Goal: Task Accomplishment & Management: Use online tool/utility

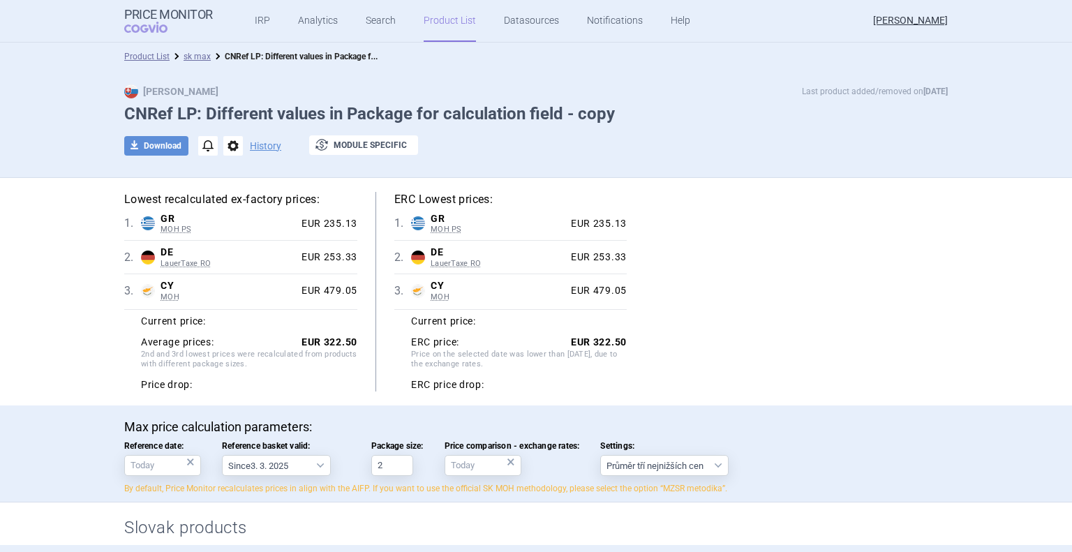
select select "[DATE]"
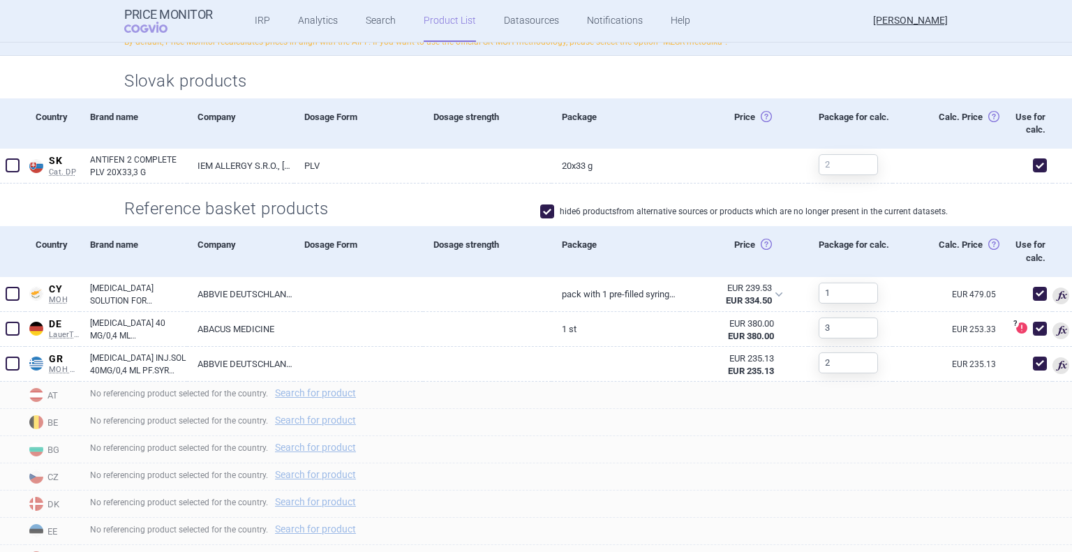
scroll to position [449, 0]
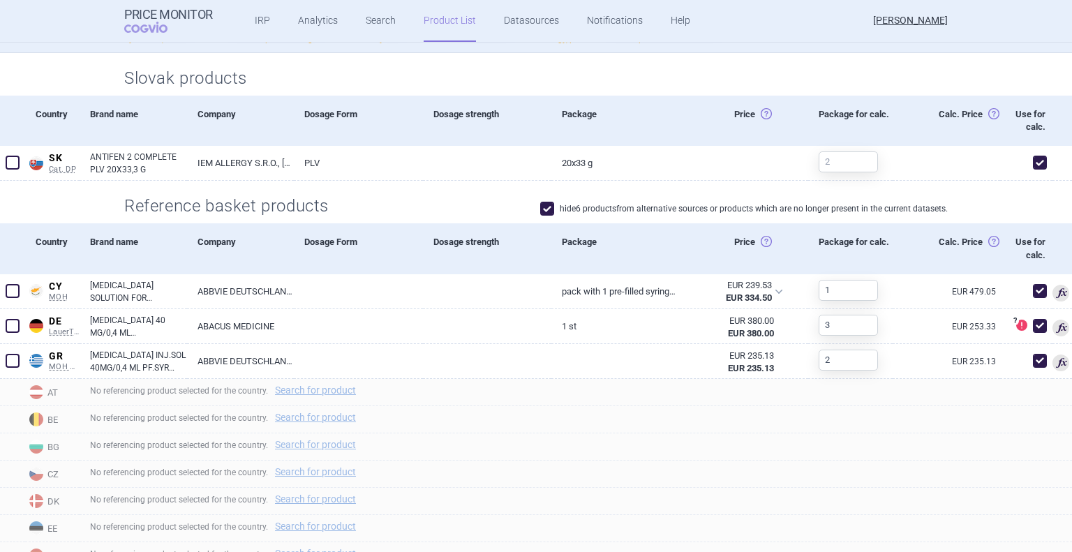
click at [498, 215] on div "hide 6 products from alternative sources or products which are no longer presen…" at bounding box center [644, 208] width 608 height 20
click at [399, 204] on div "hide 6 products from alternative sources or products which are no longer presen…" at bounding box center [644, 208] width 608 height 20
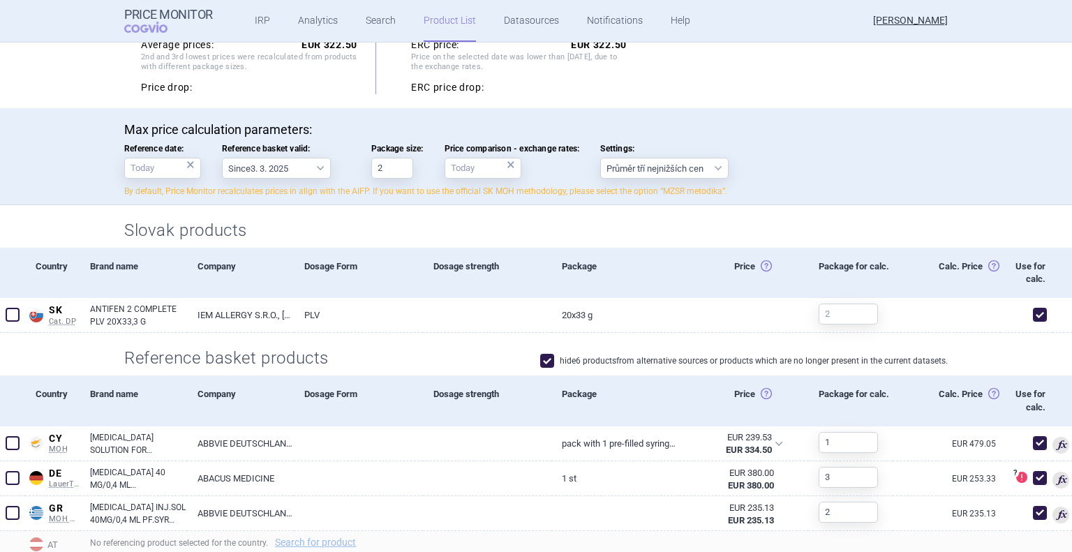
scroll to position [455, 0]
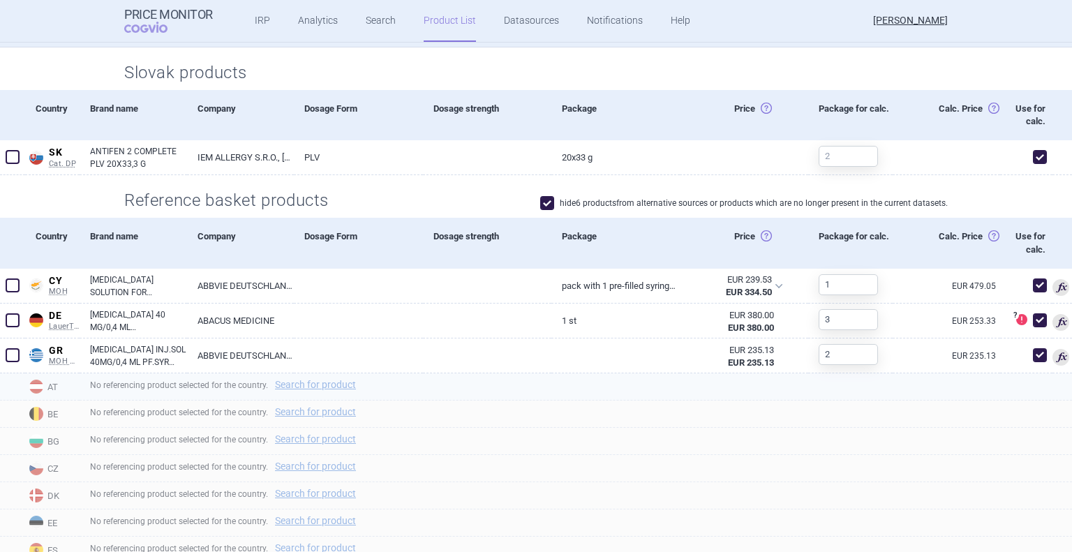
click at [299, 389] on div "No referencing product selected for the country. Search for product" at bounding box center [576, 386] width 992 height 27
click at [304, 382] on link "Search for product" at bounding box center [315, 385] width 81 height 10
select select "country"
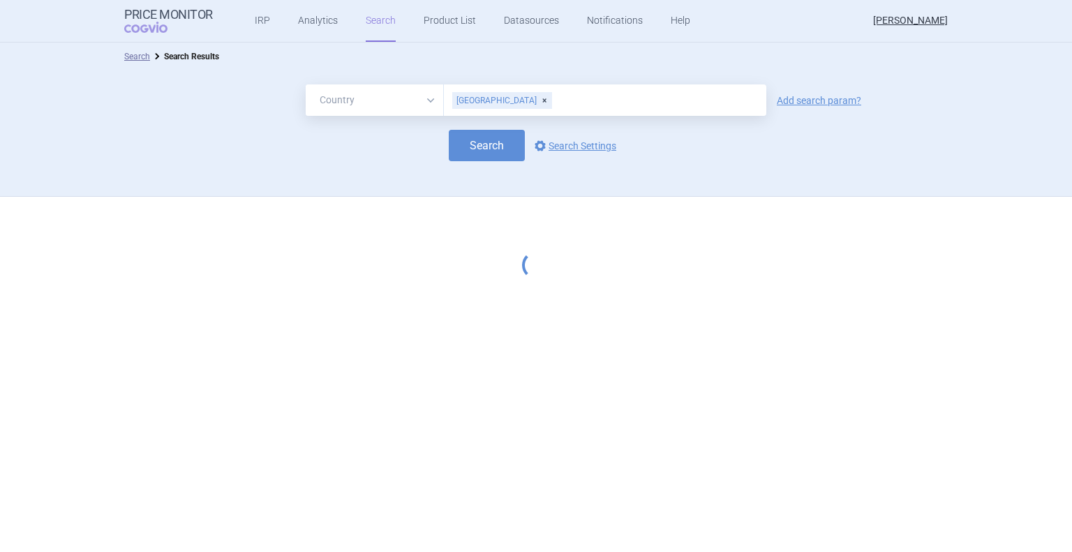
click at [486, 98] on div "[GEOGRAPHIC_DATA]" at bounding box center [502, 100] width 100 height 17
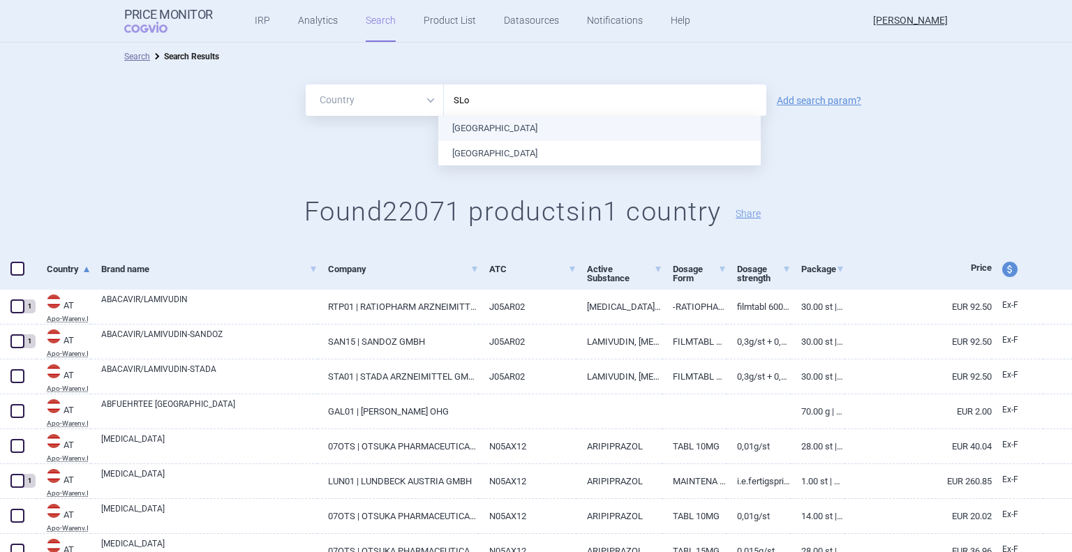
type input "SLov"
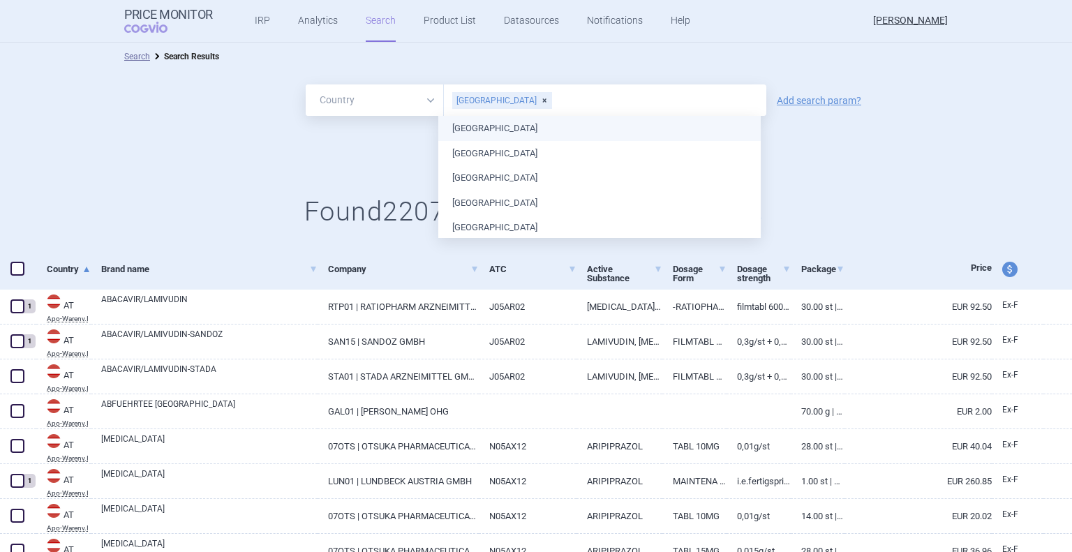
click at [338, 142] on div "Search options Search Settings" at bounding box center [536, 145] width 1072 height 31
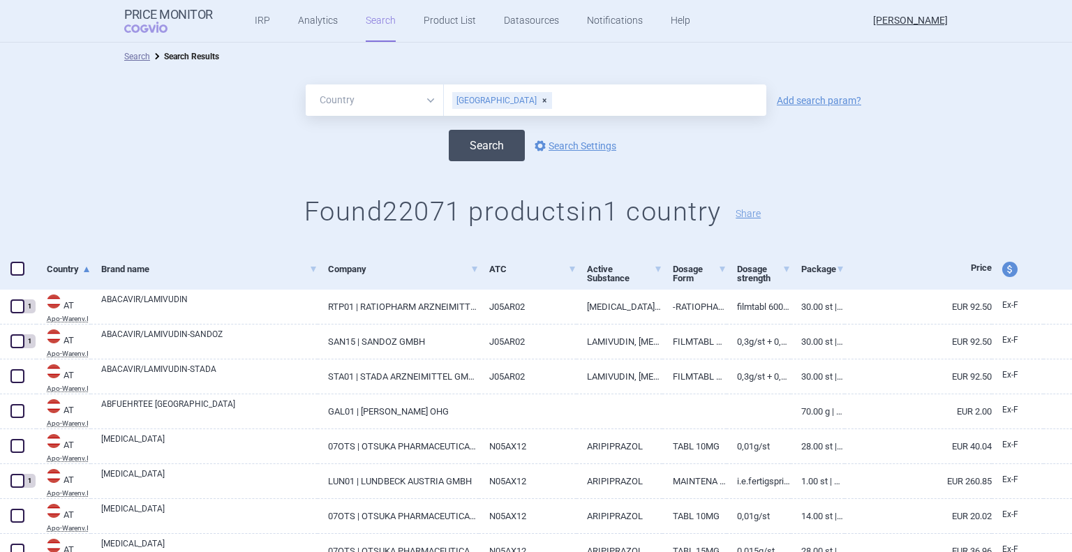
click at [488, 144] on button "Search" at bounding box center [487, 145] width 76 height 31
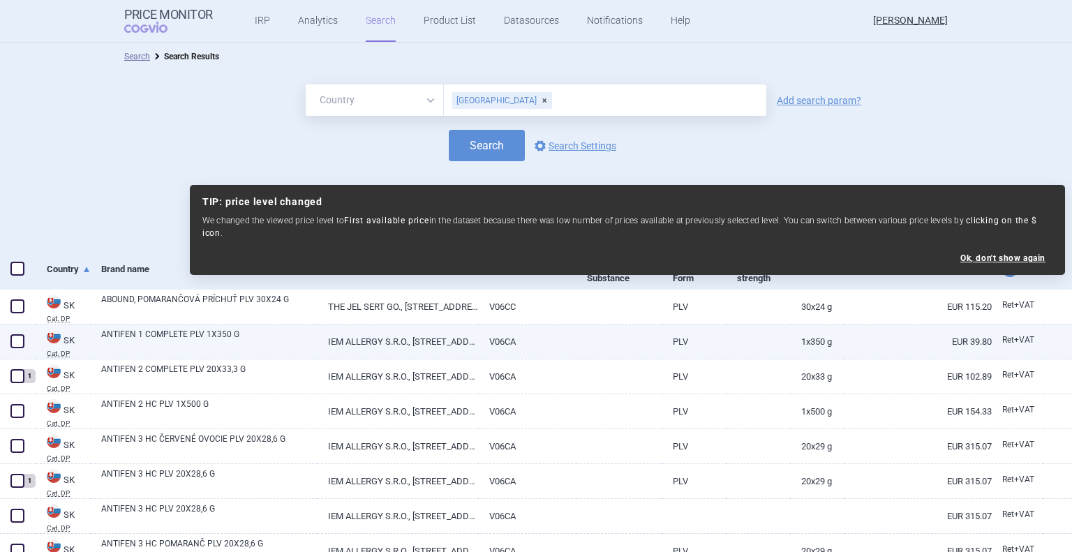
click at [14, 340] on span at bounding box center [17, 341] width 14 height 14
checkbox input "true"
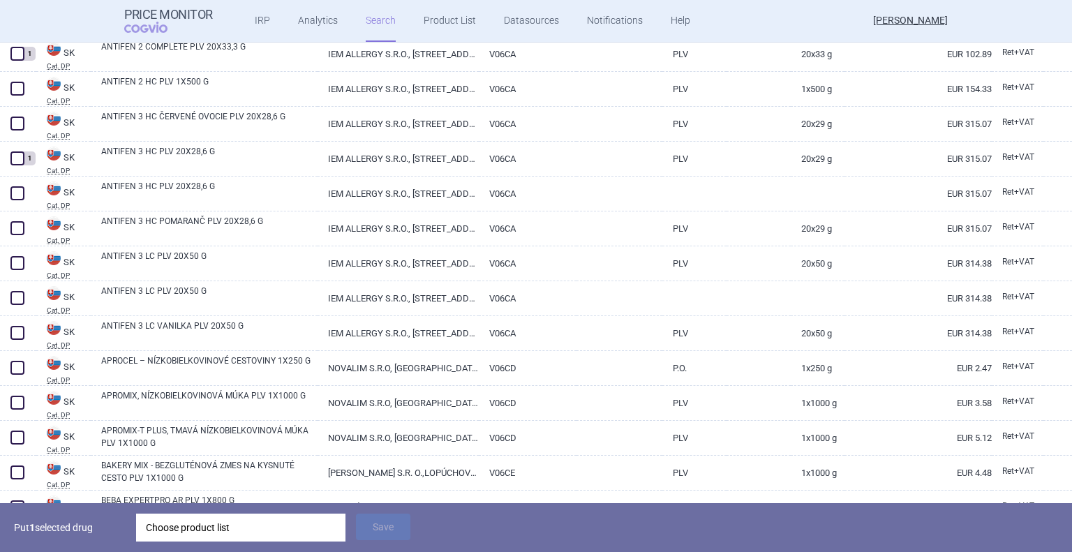
scroll to position [322, 0]
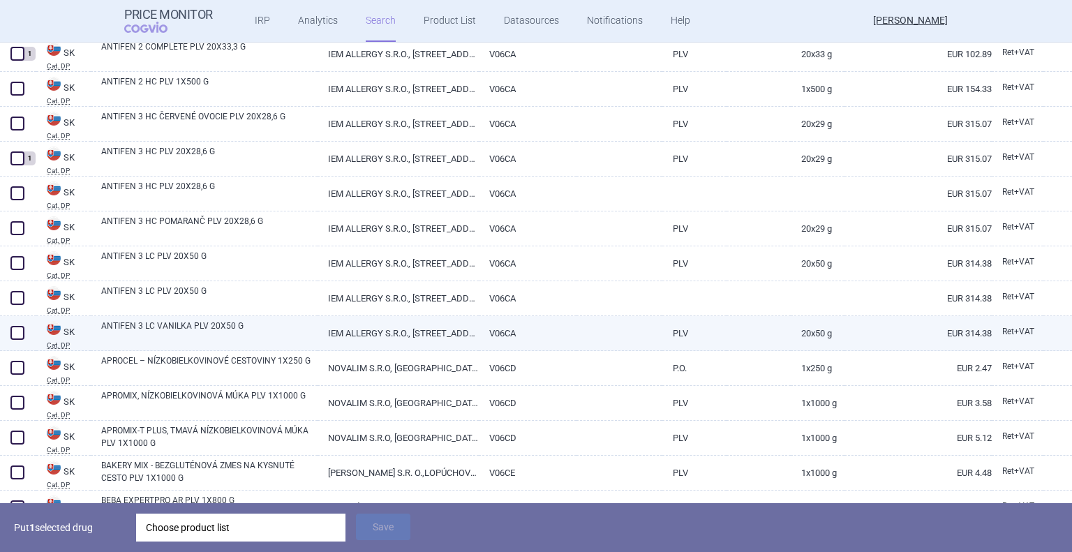
click at [20, 340] on span at bounding box center [17, 332] width 21 height 21
checkbox input "true"
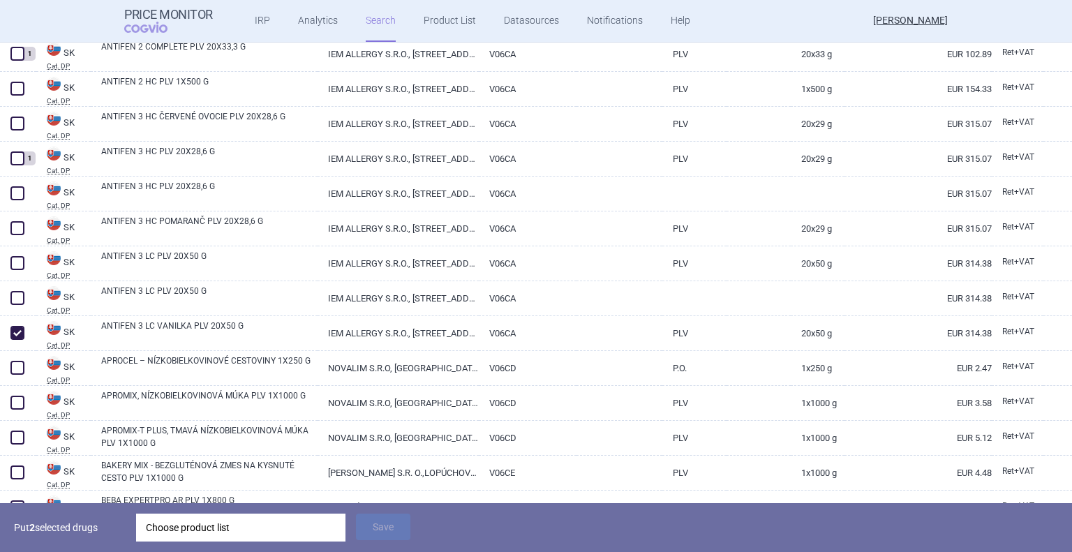
click at [282, 532] on div "Choose product list" at bounding box center [241, 527] width 190 height 28
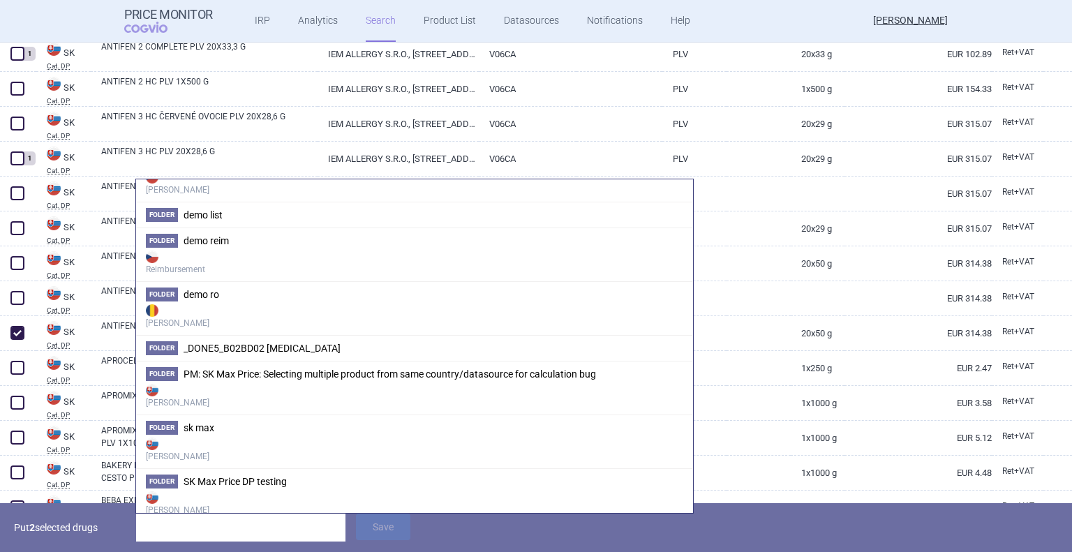
scroll to position [405, 0]
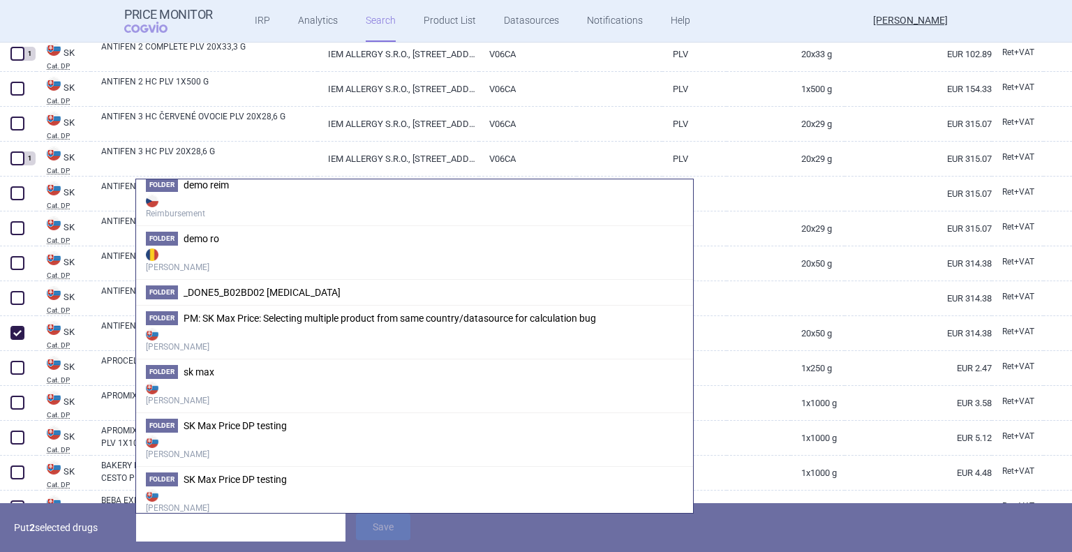
click at [246, 382] on strong "[PERSON_NAME]" at bounding box center [414, 393] width 537 height 28
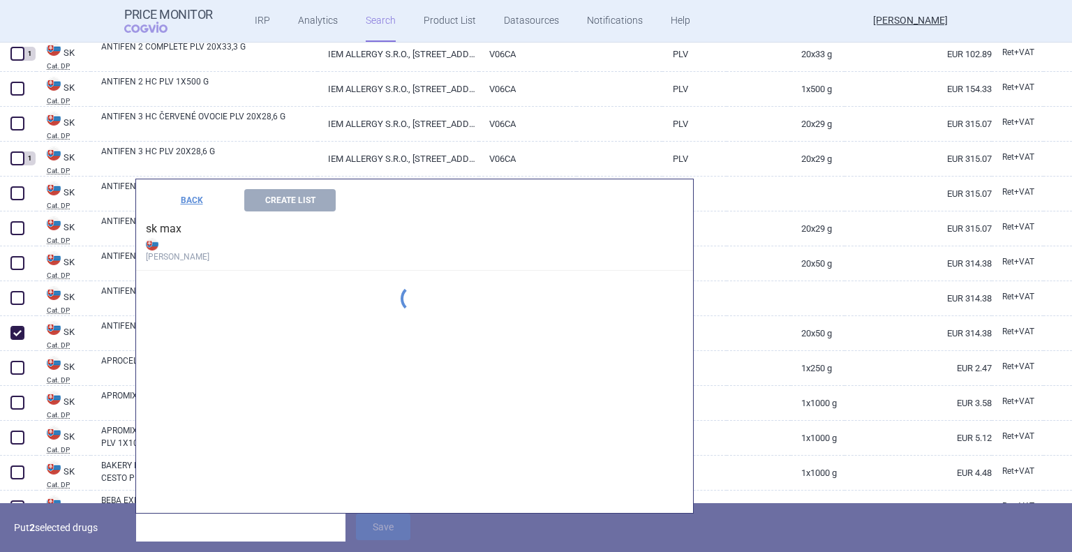
scroll to position [0, 0]
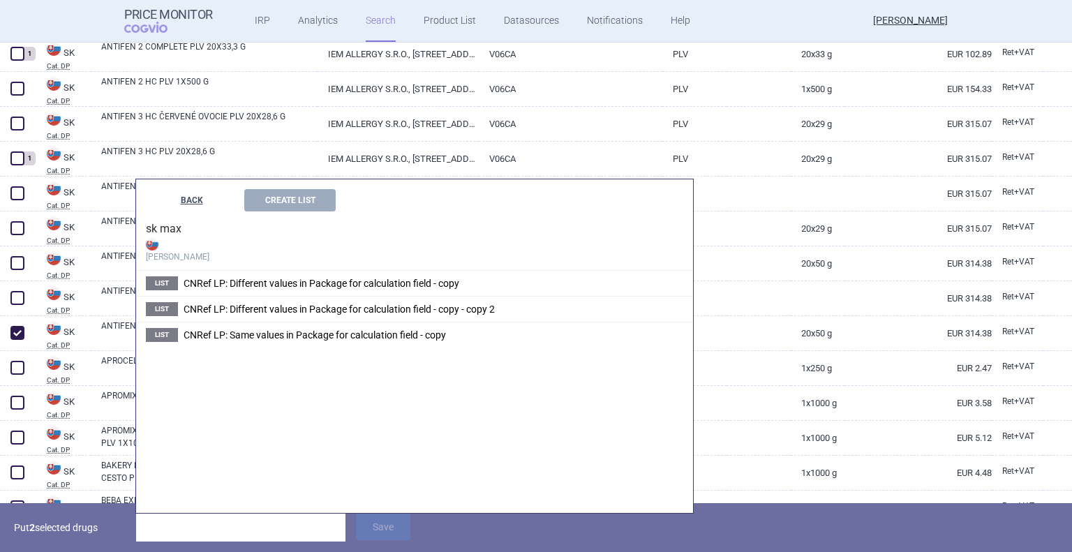
click at [203, 197] on button "BACK" at bounding box center [191, 200] width 91 height 22
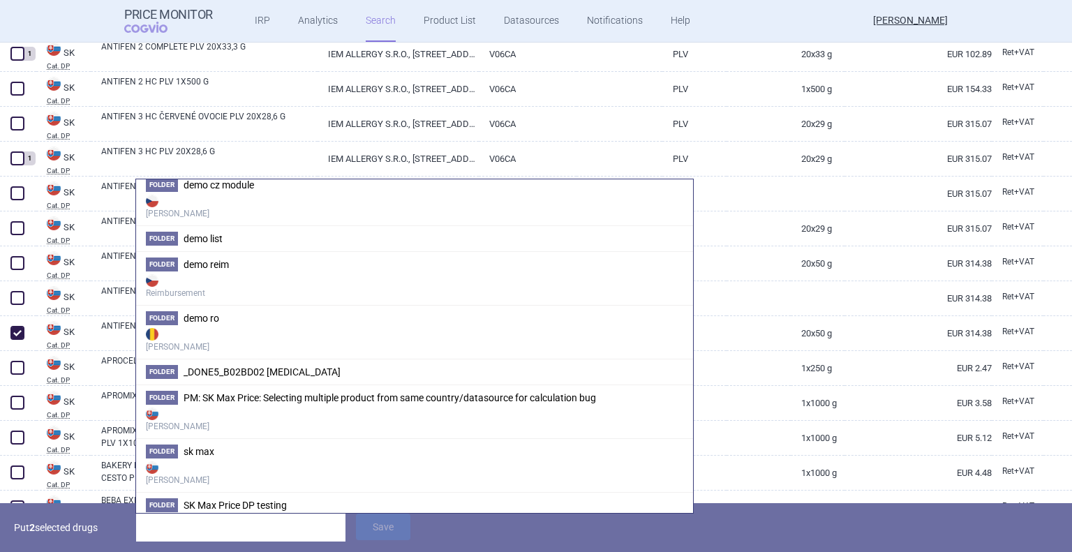
scroll to position [326, 0]
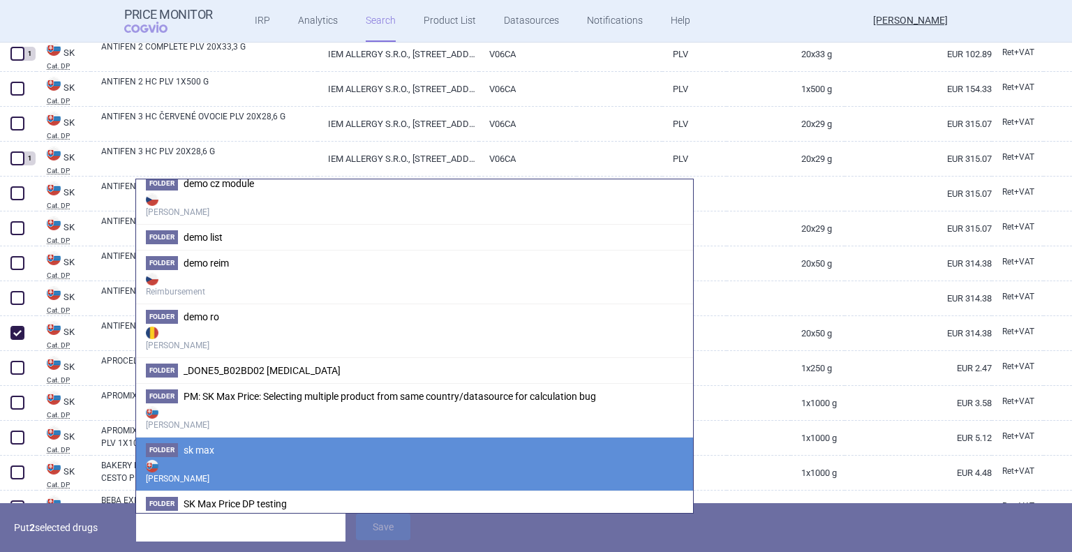
click at [276, 463] on strong "[PERSON_NAME]" at bounding box center [414, 471] width 537 height 28
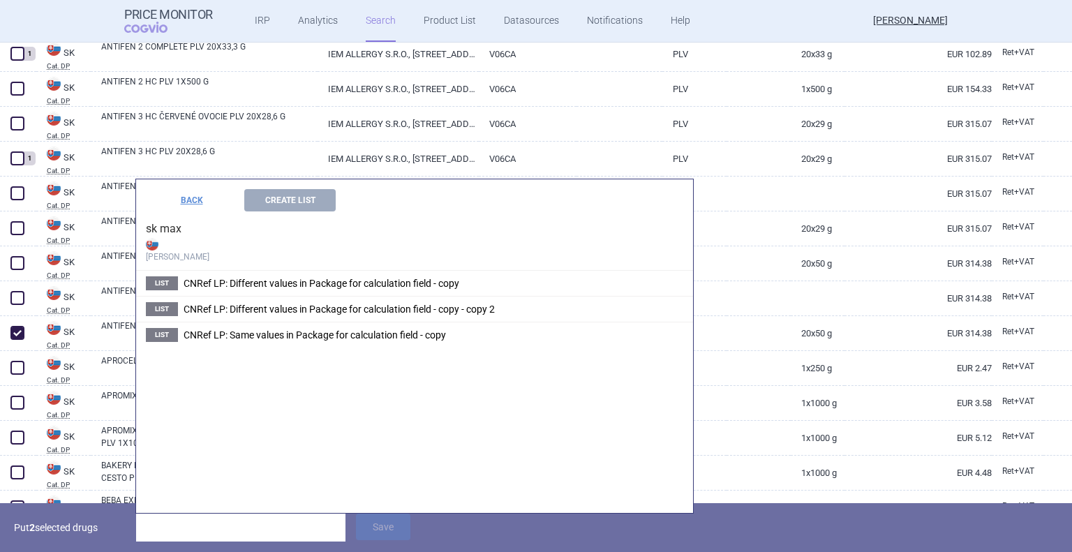
scroll to position [0, 0]
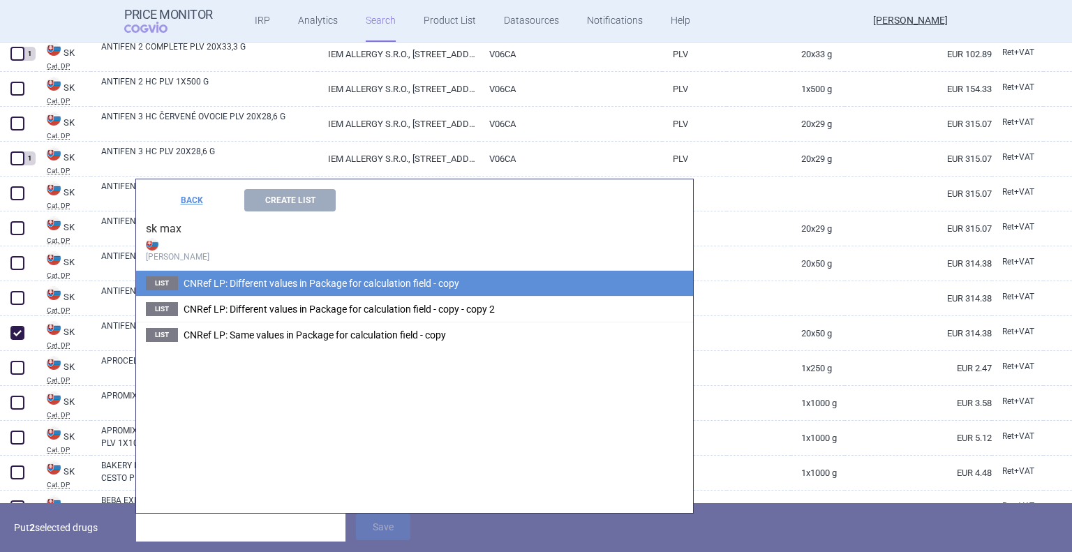
click at [220, 276] on li "List CNRef LP: Different values in Package for calculation field - copy" at bounding box center [414, 283] width 557 height 25
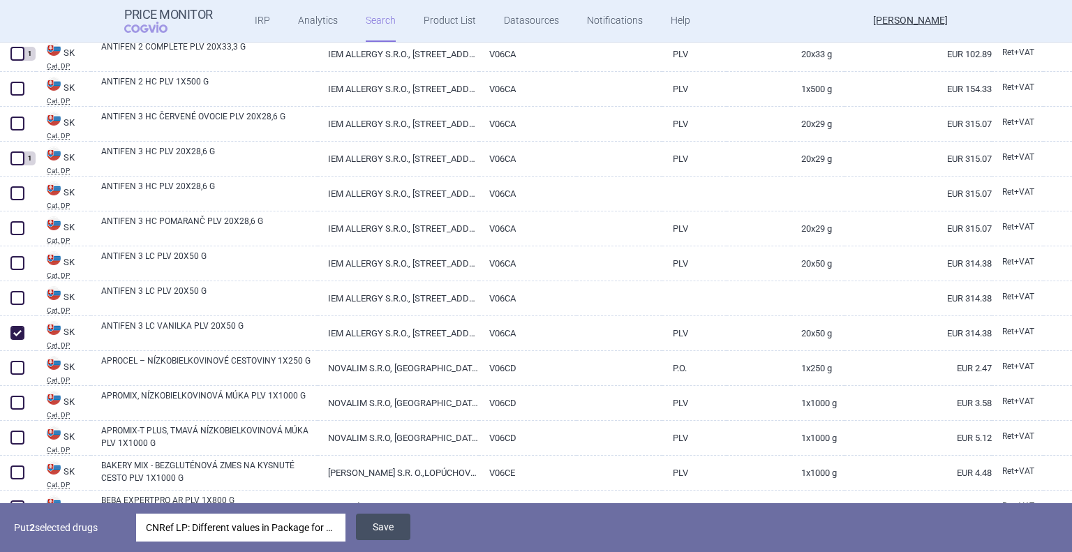
click at [368, 518] on button "Save" at bounding box center [383, 526] width 54 height 27
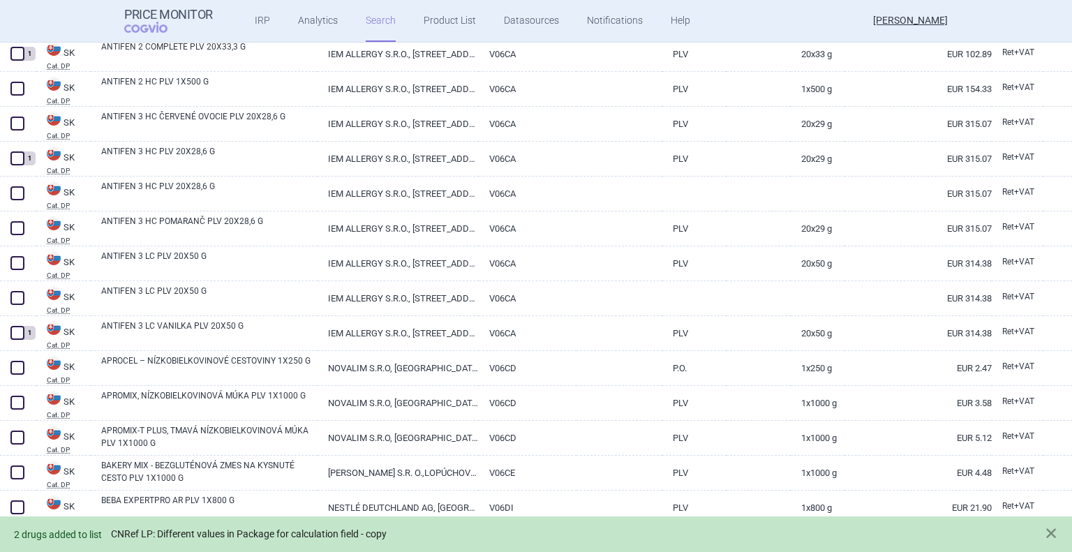
click at [330, 536] on link "CNRef LP: Different values in Package for calculation field - copy" at bounding box center [249, 534] width 276 height 12
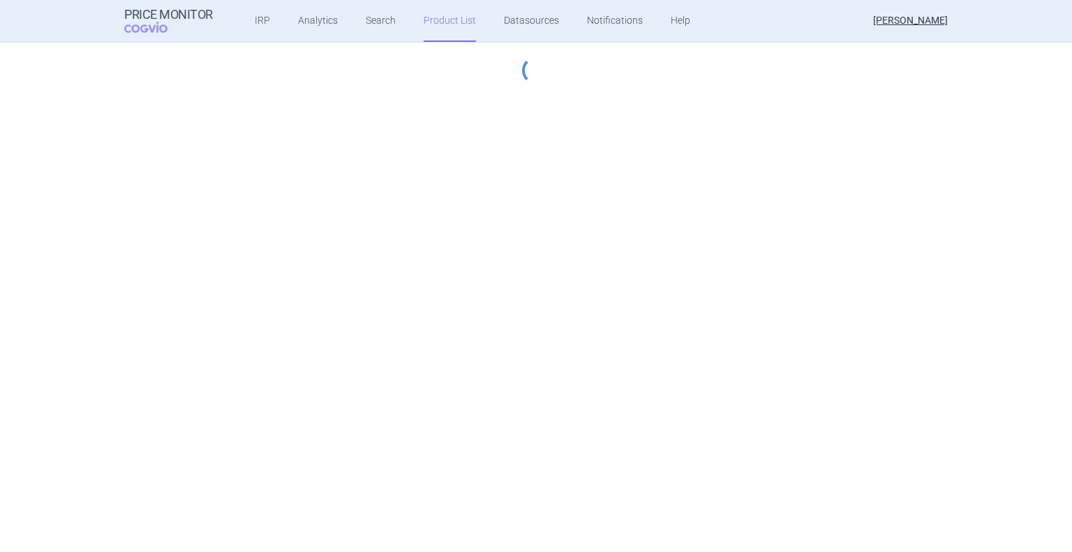
select select "[DATE]"
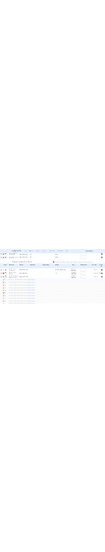
scroll to position [1577, 0]
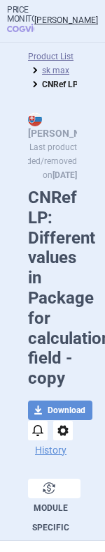
select select "[DATE]"
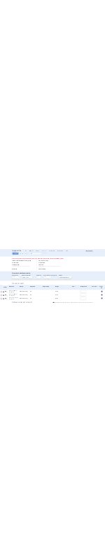
scroll to position [388, 0]
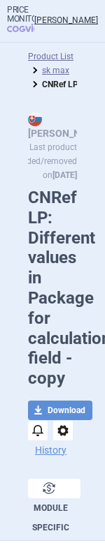
select select "[DATE]"
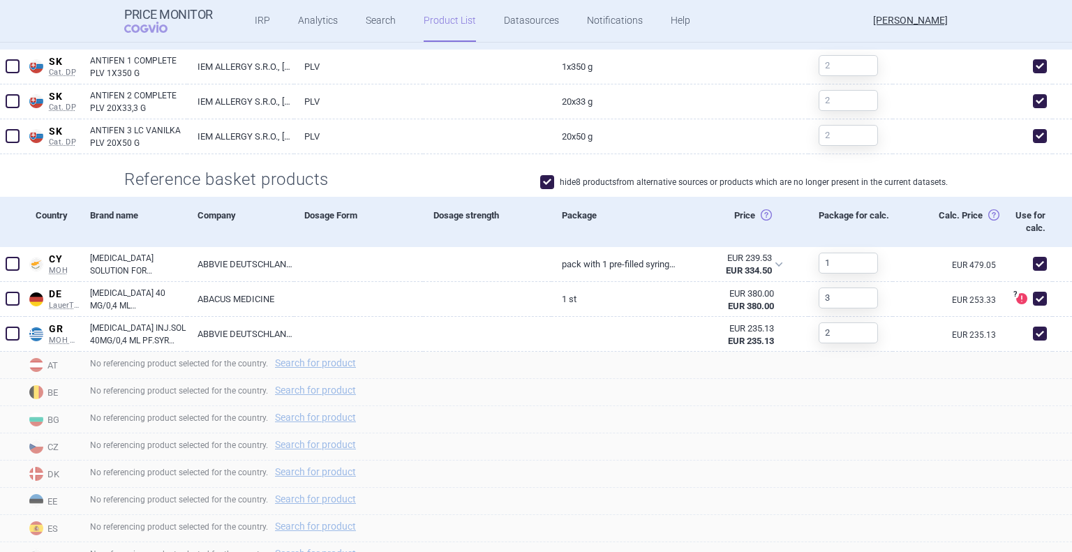
scroll to position [471, 0]
